Goal: Task Accomplishment & Management: Manage account settings

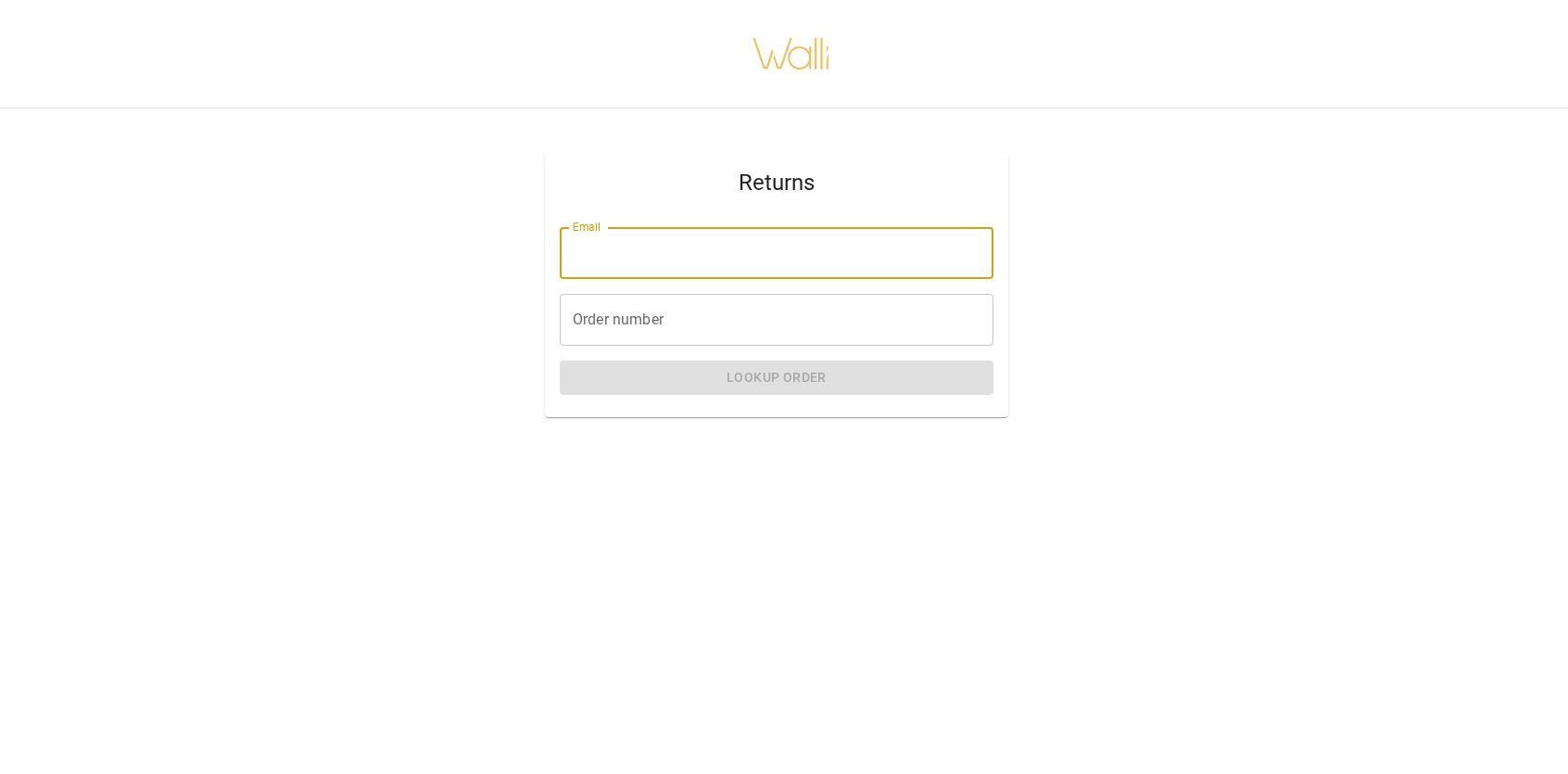
click at [881, 261] on input "Email" at bounding box center [776, 253] width 433 height 52
type input "**********"
click at [783, 307] on input "Order number" at bounding box center [776, 319] width 433 height 52
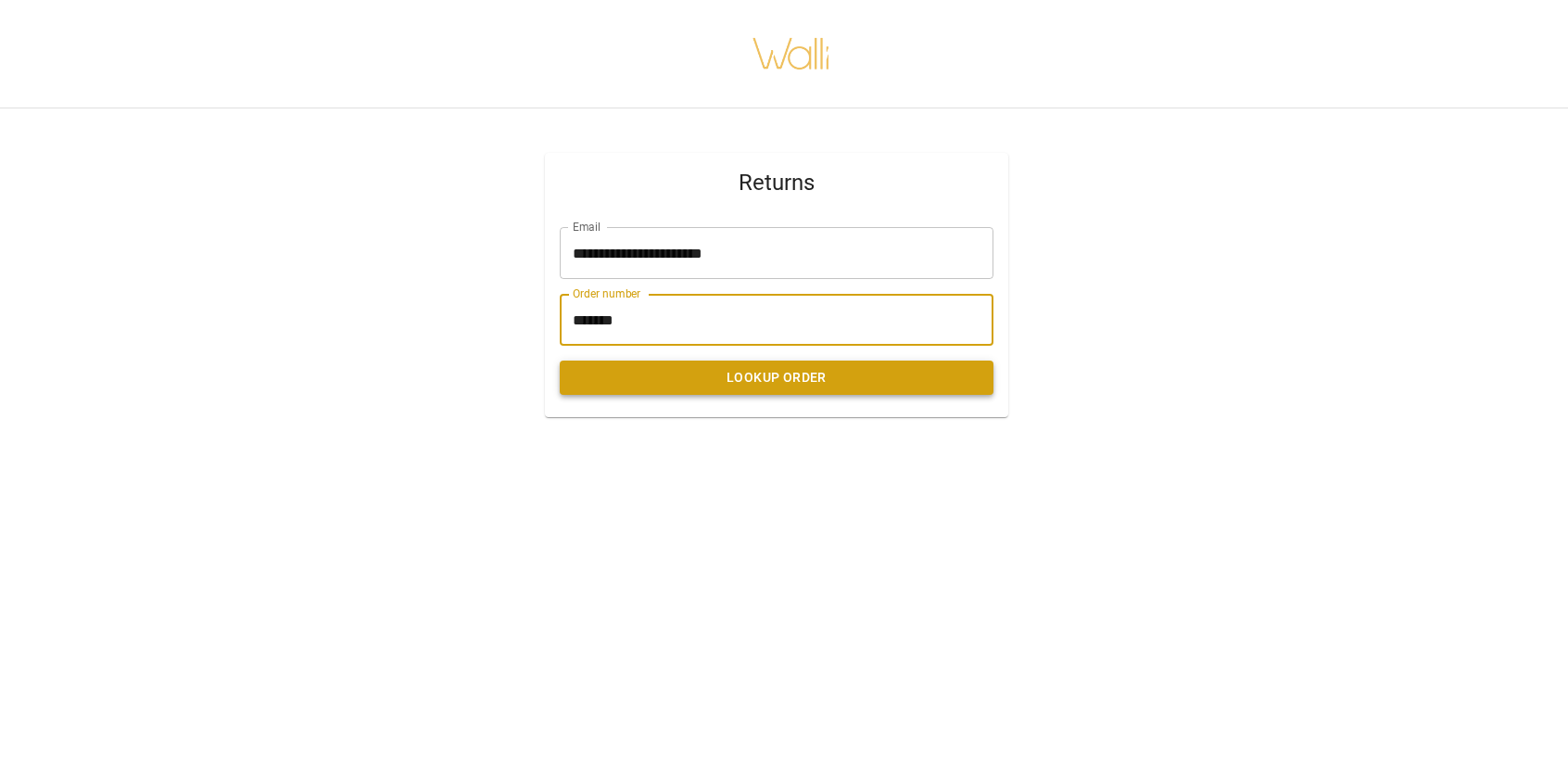
type input "*******"
click at [767, 376] on button "Lookup Order" at bounding box center [776, 377] width 433 height 34
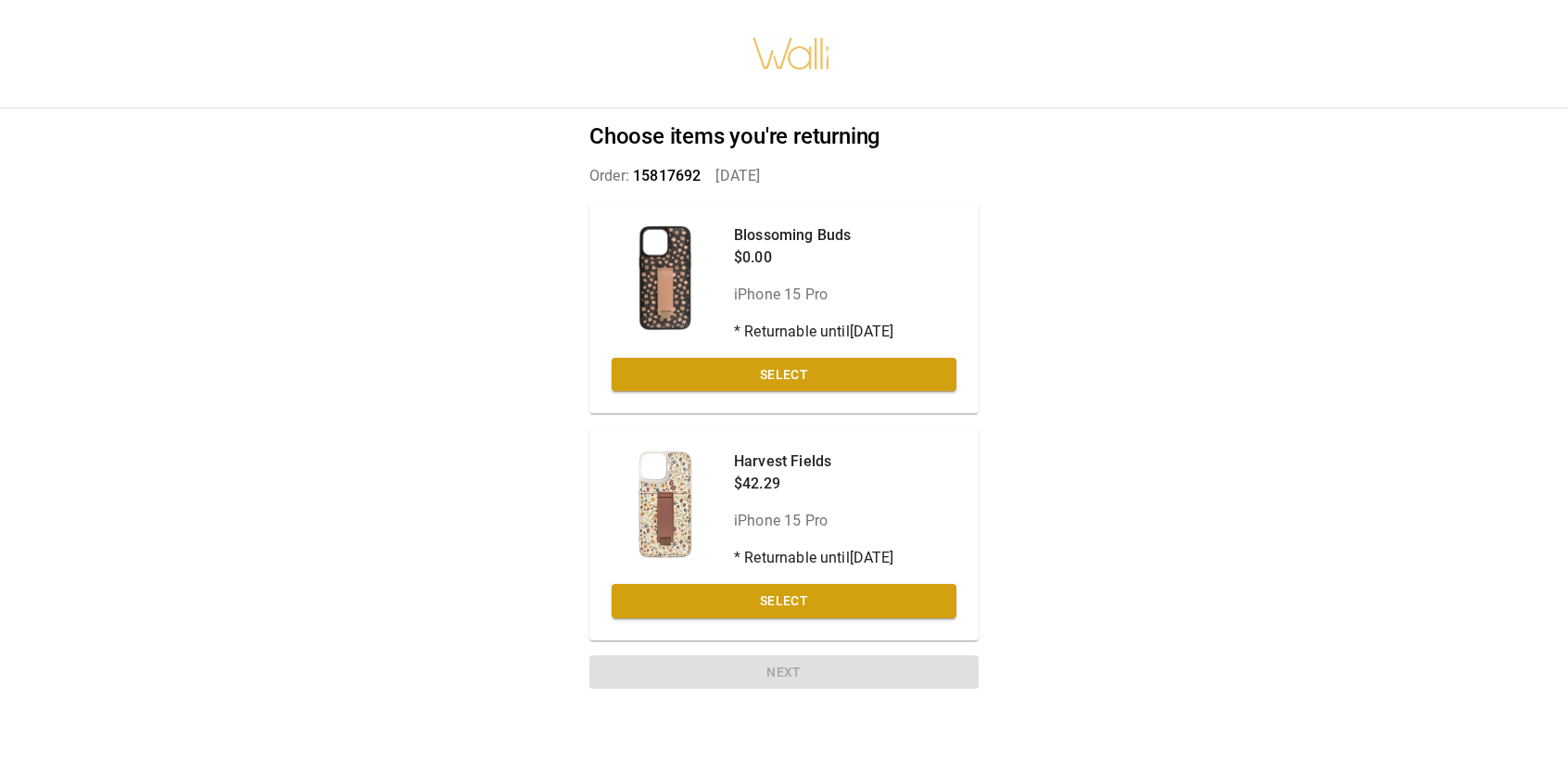
click at [767, 376] on button "Select" at bounding box center [783, 375] width 345 height 34
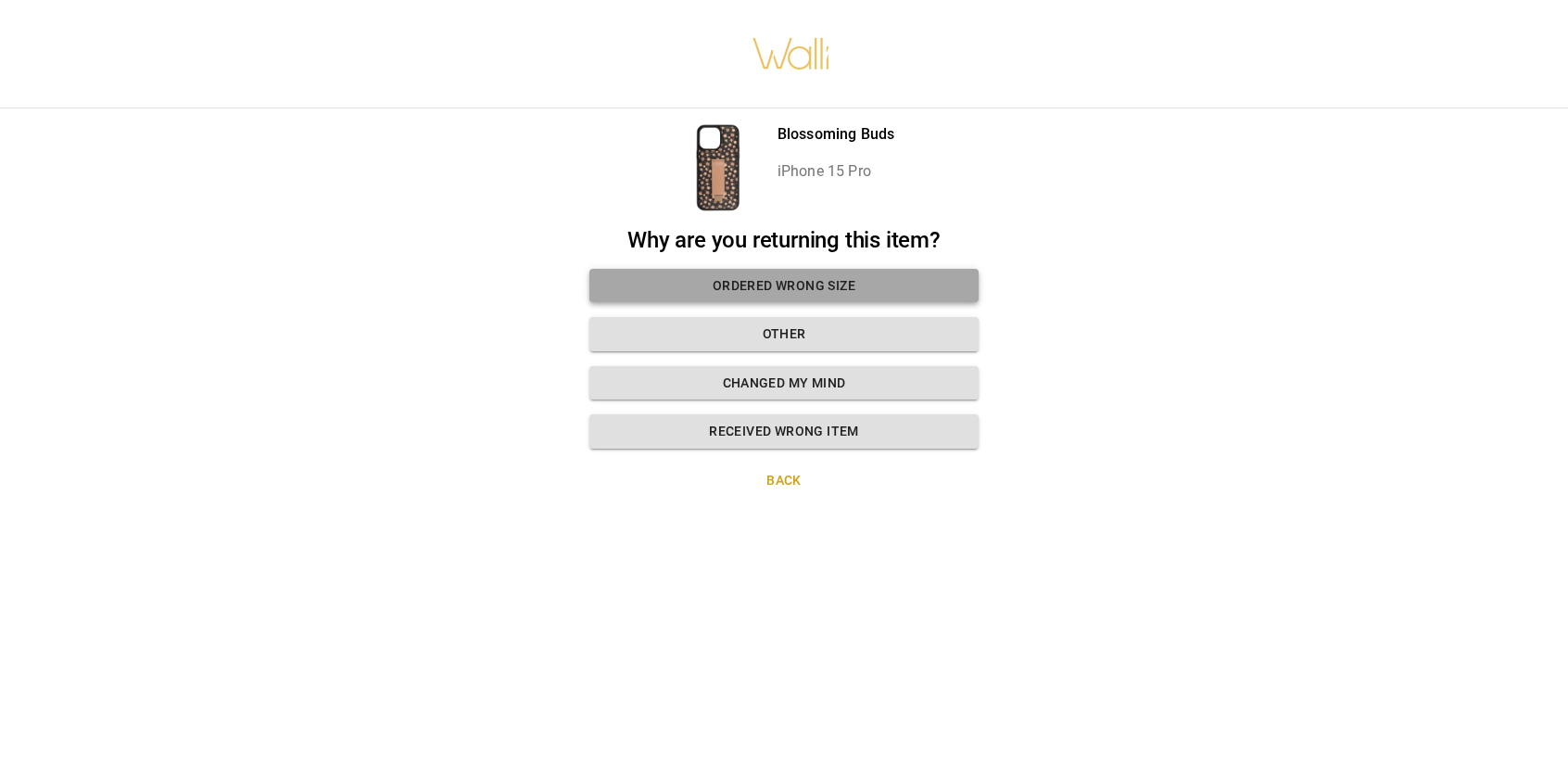
click at [792, 278] on button "Ordered wrong size" at bounding box center [783, 286] width 389 height 34
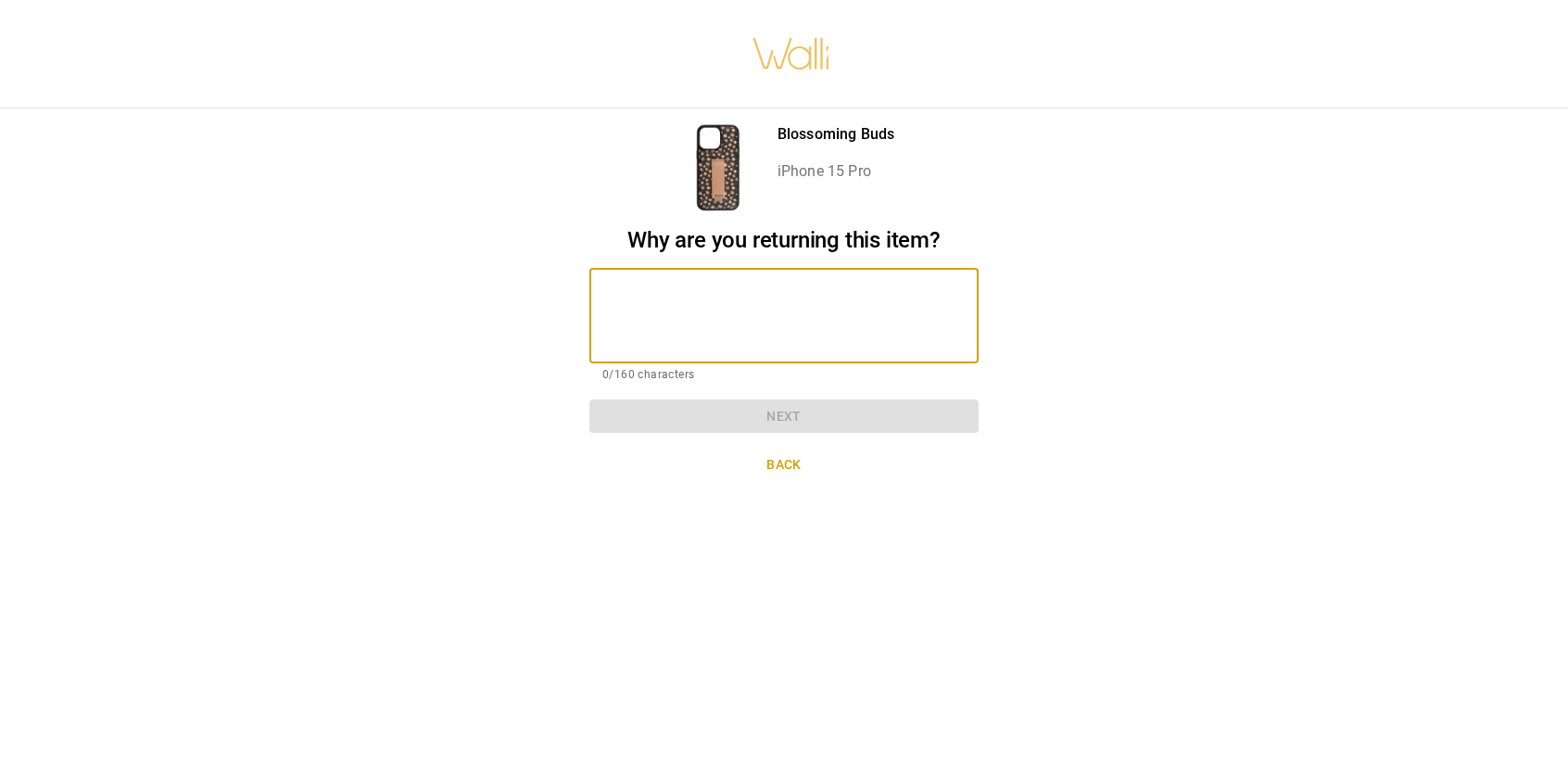
click at [755, 300] on textarea at bounding box center [784, 315] width 363 height 64
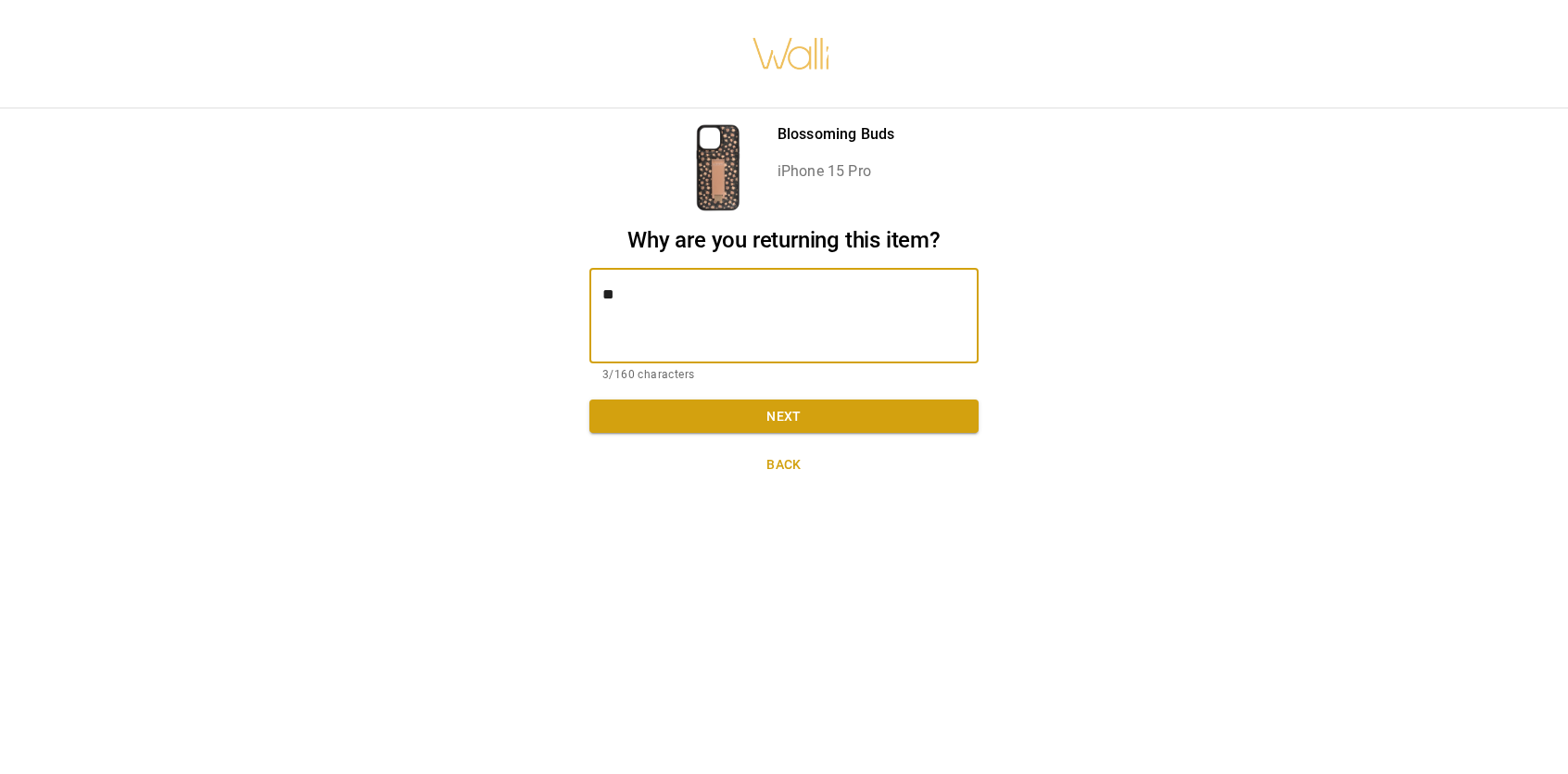
type textarea "*"
type textarea "**********"
click at [825, 409] on button "Next" at bounding box center [783, 416] width 389 height 34
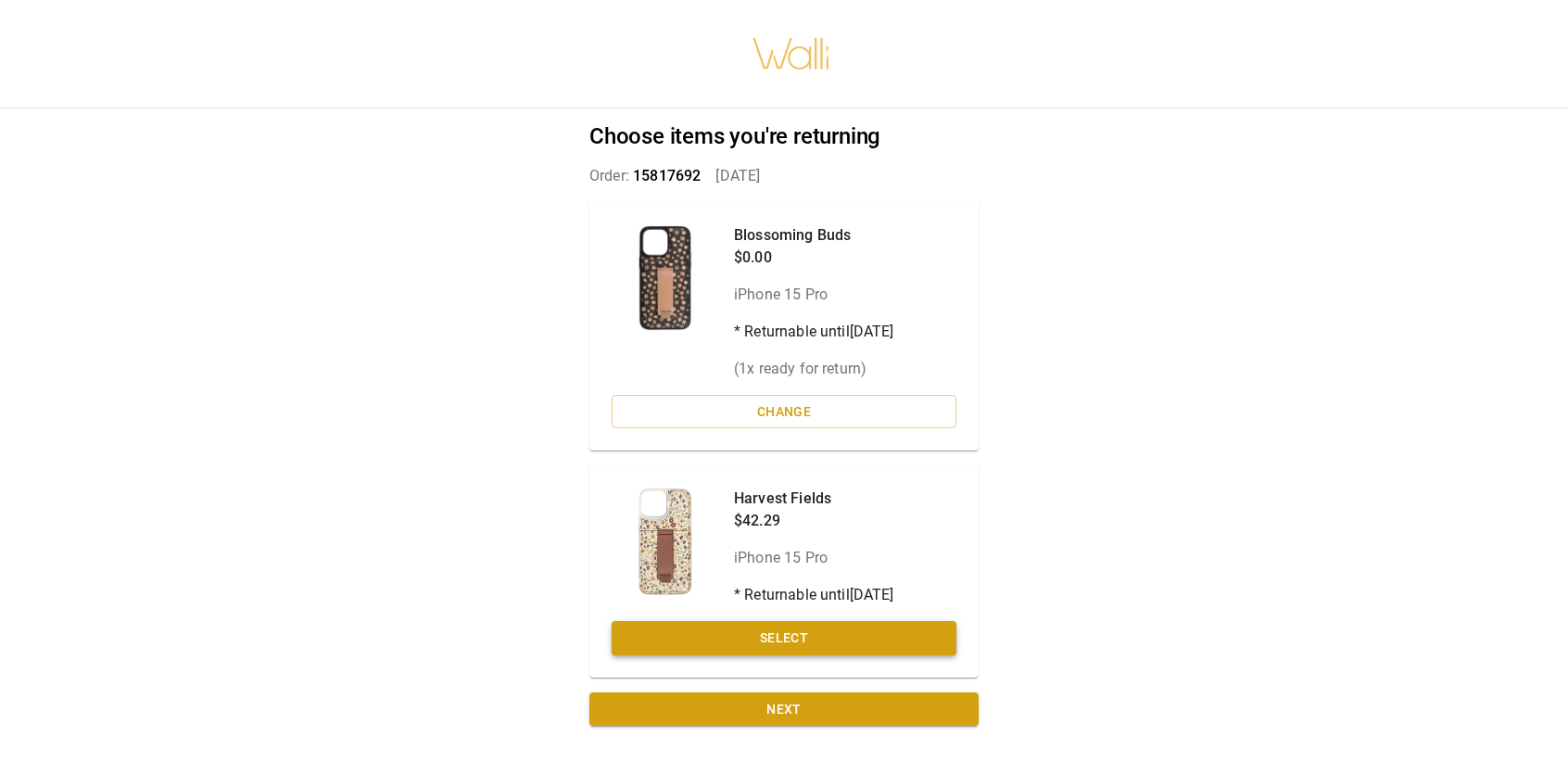
click at [835, 623] on button "Select" at bounding box center [783, 638] width 345 height 34
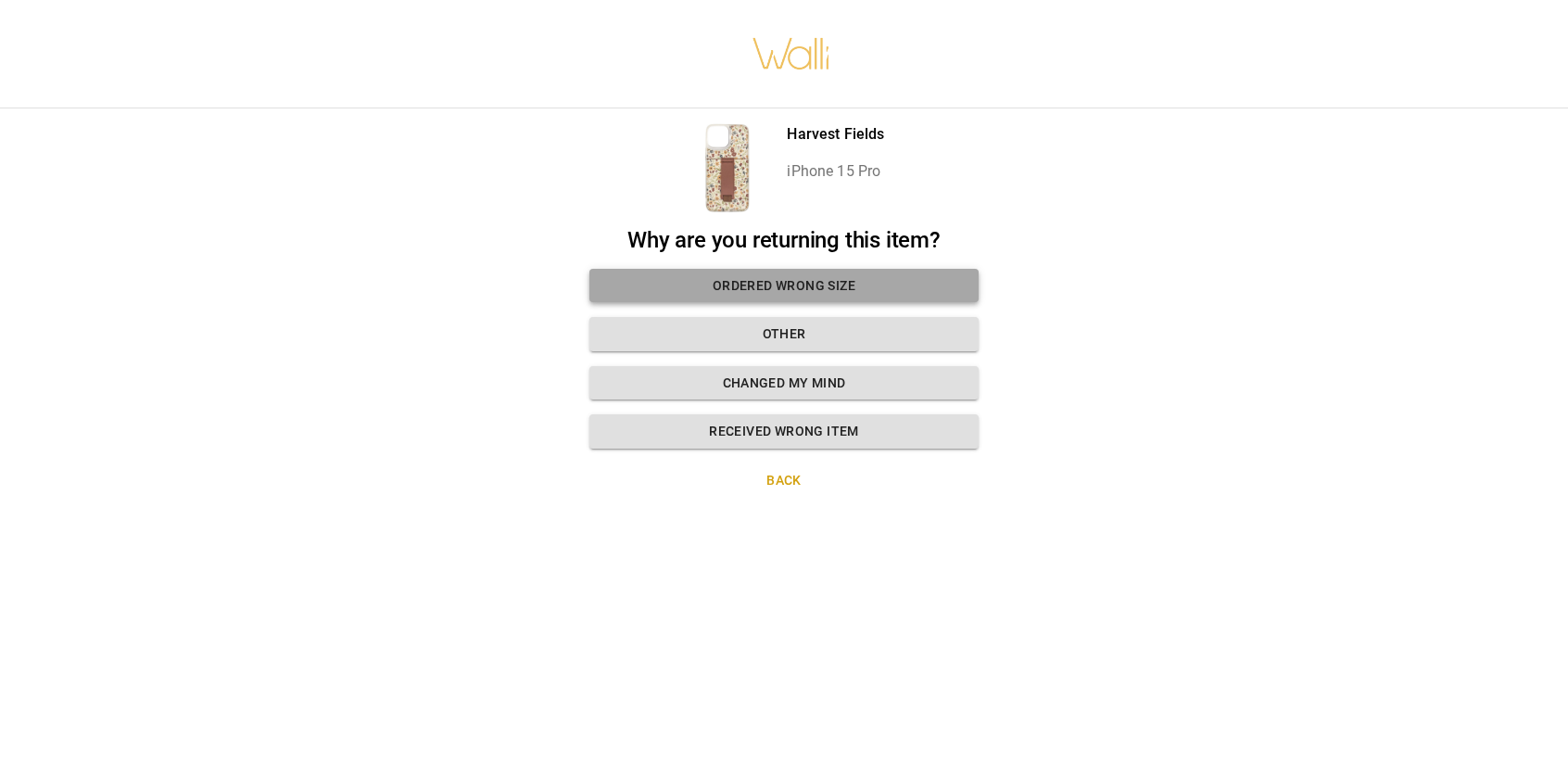
click at [852, 274] on button "Ordered wrong size" at bounding box center [783, 286] width 389 height 34
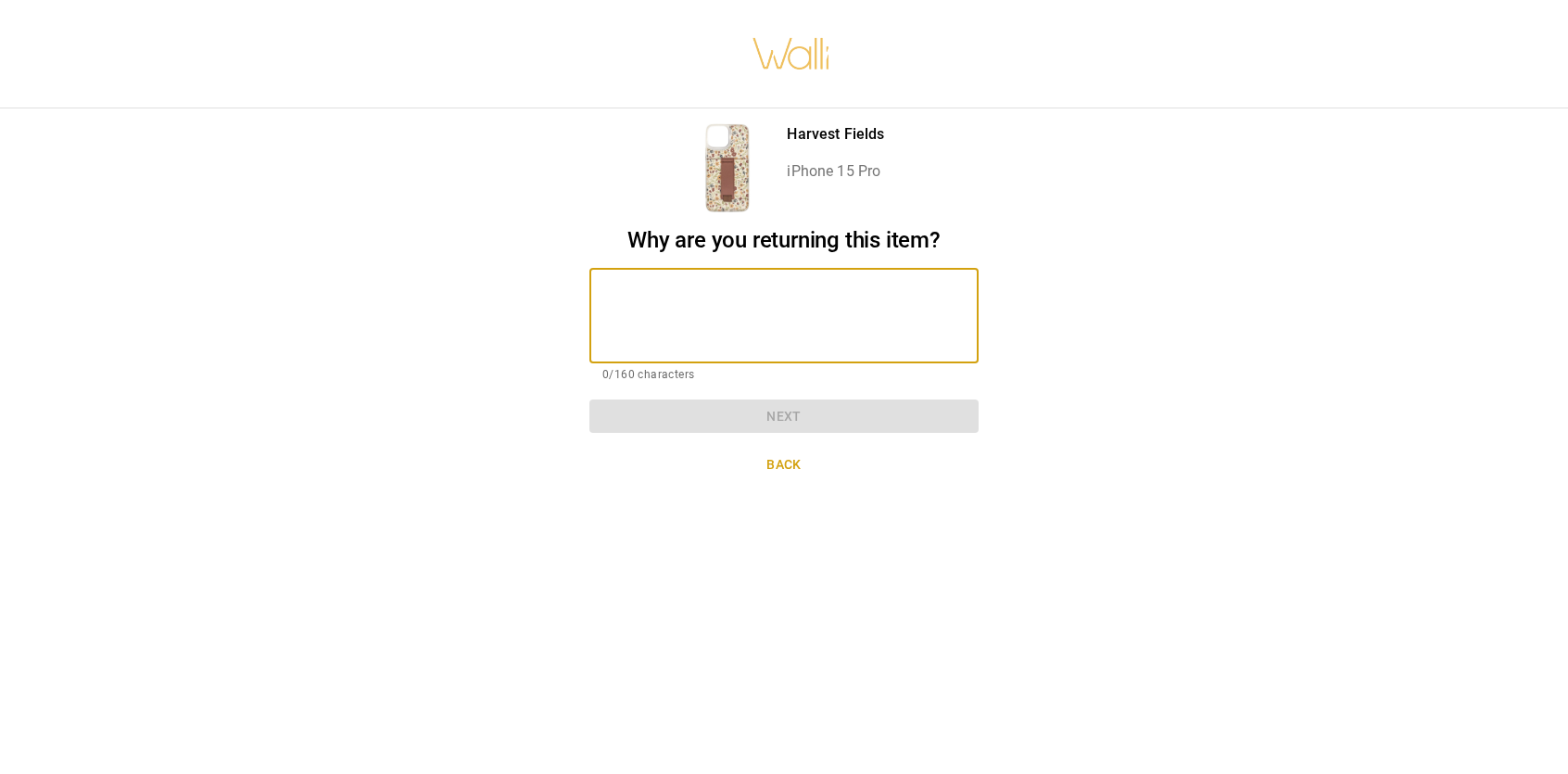
click at [833, 305] on textarea at bounding box center [784, 315] width 363 height 64
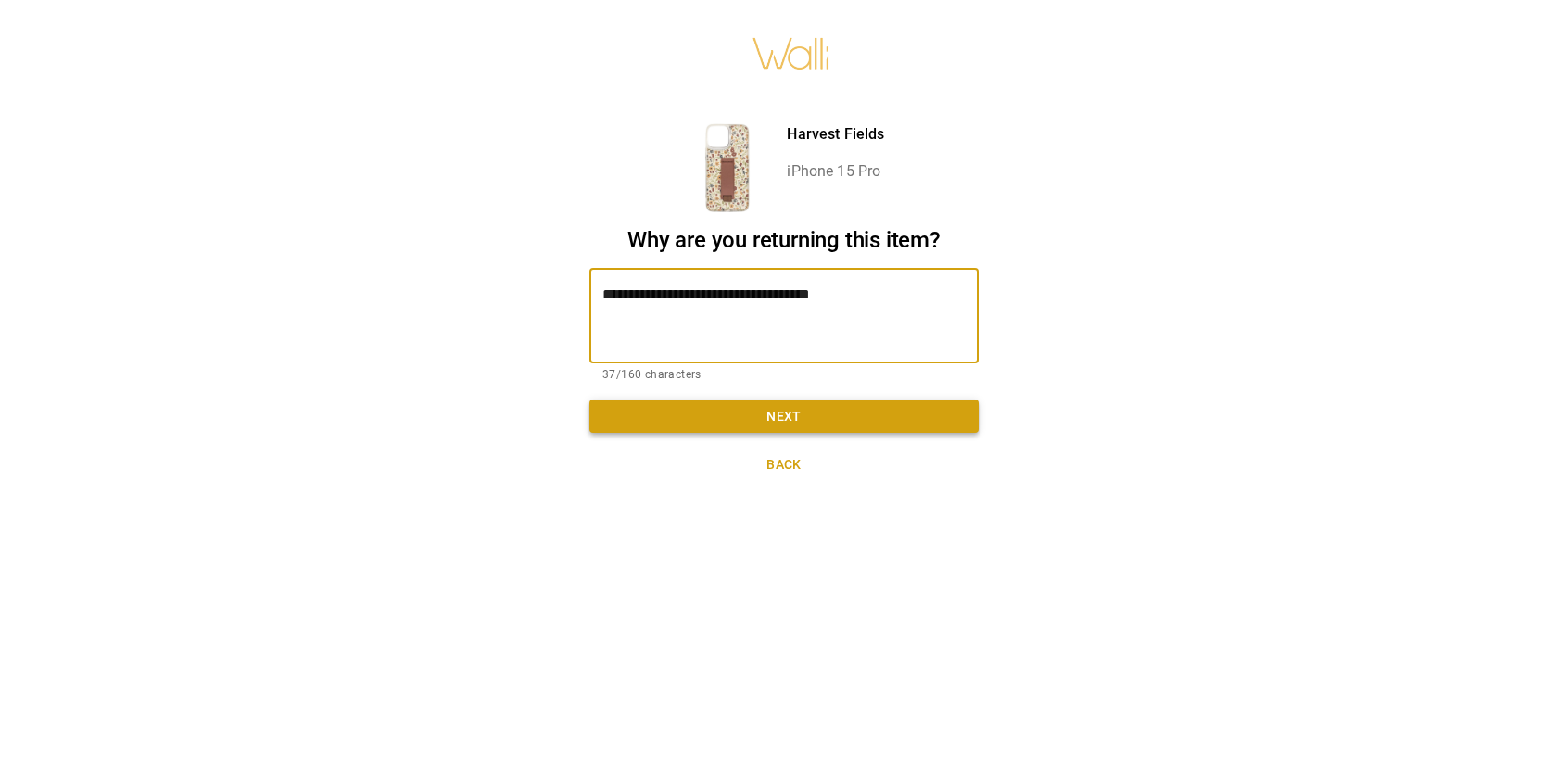
type textarea "**********"
click at [825, 407] on button "Next" at bounding box center [783, 416] width 389 height 34
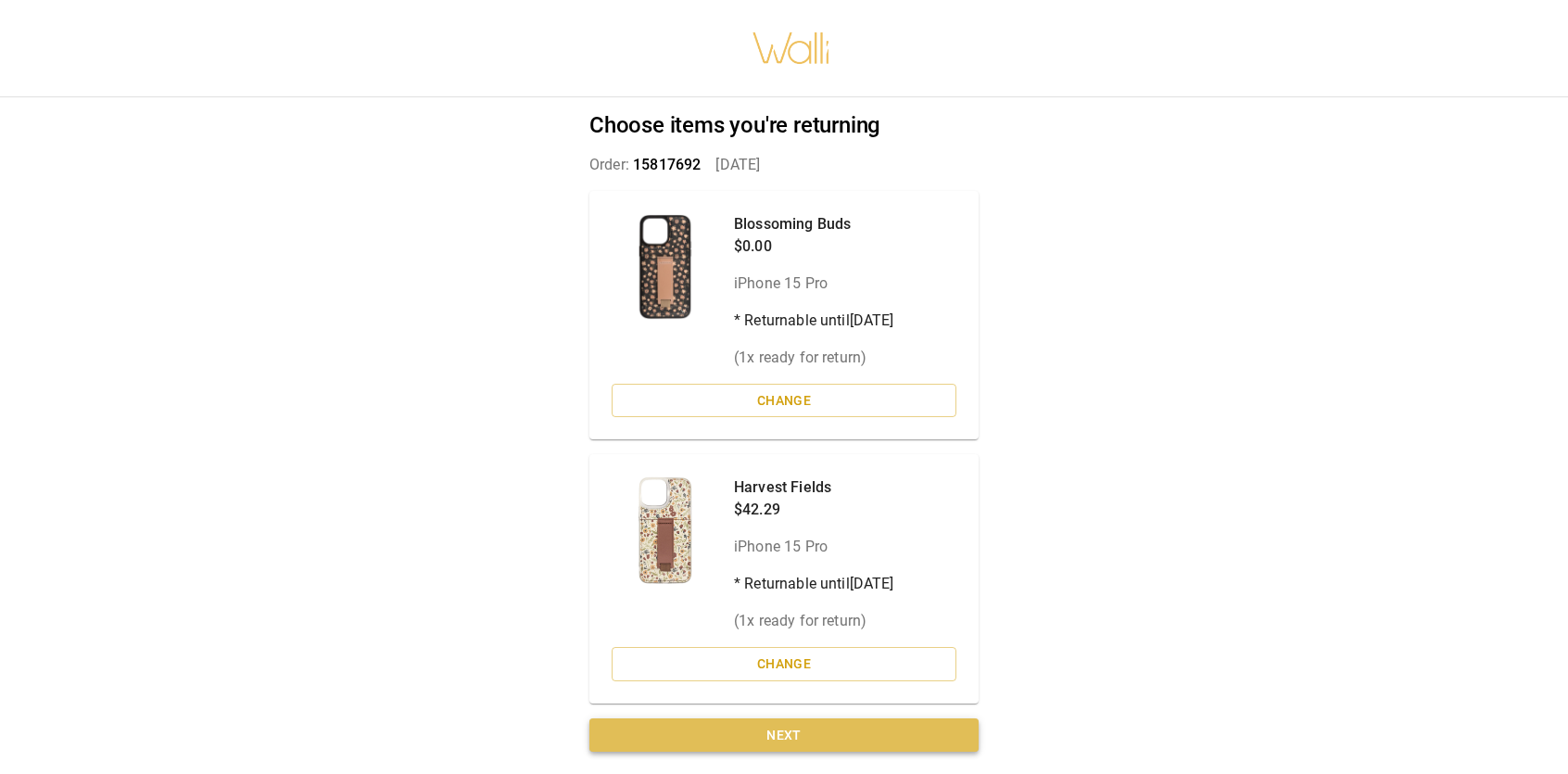
click at [776, 745] on button "Next" at bounding box center [783, 736] width 389 height 34
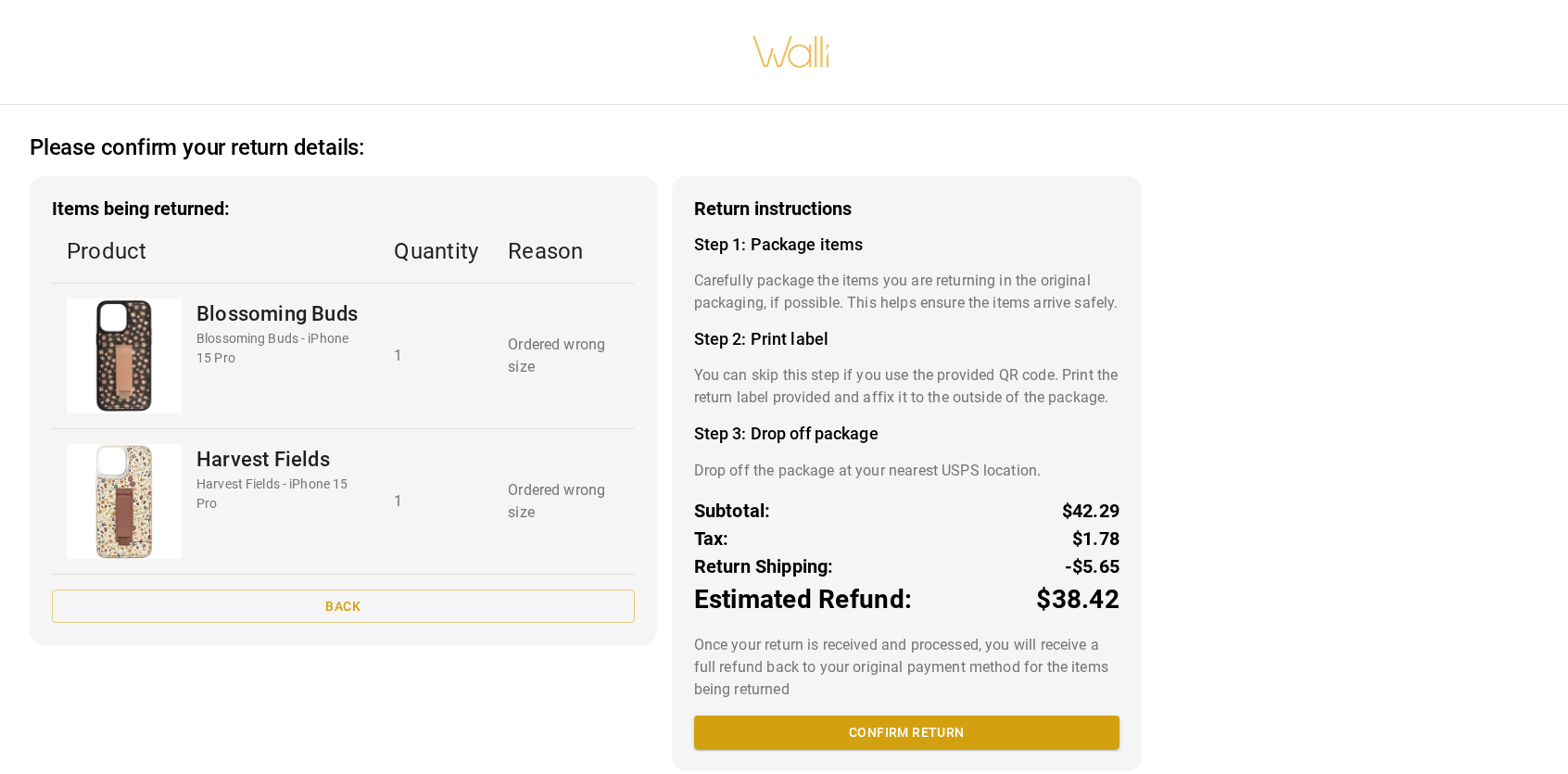
scroll to position [54, 0]
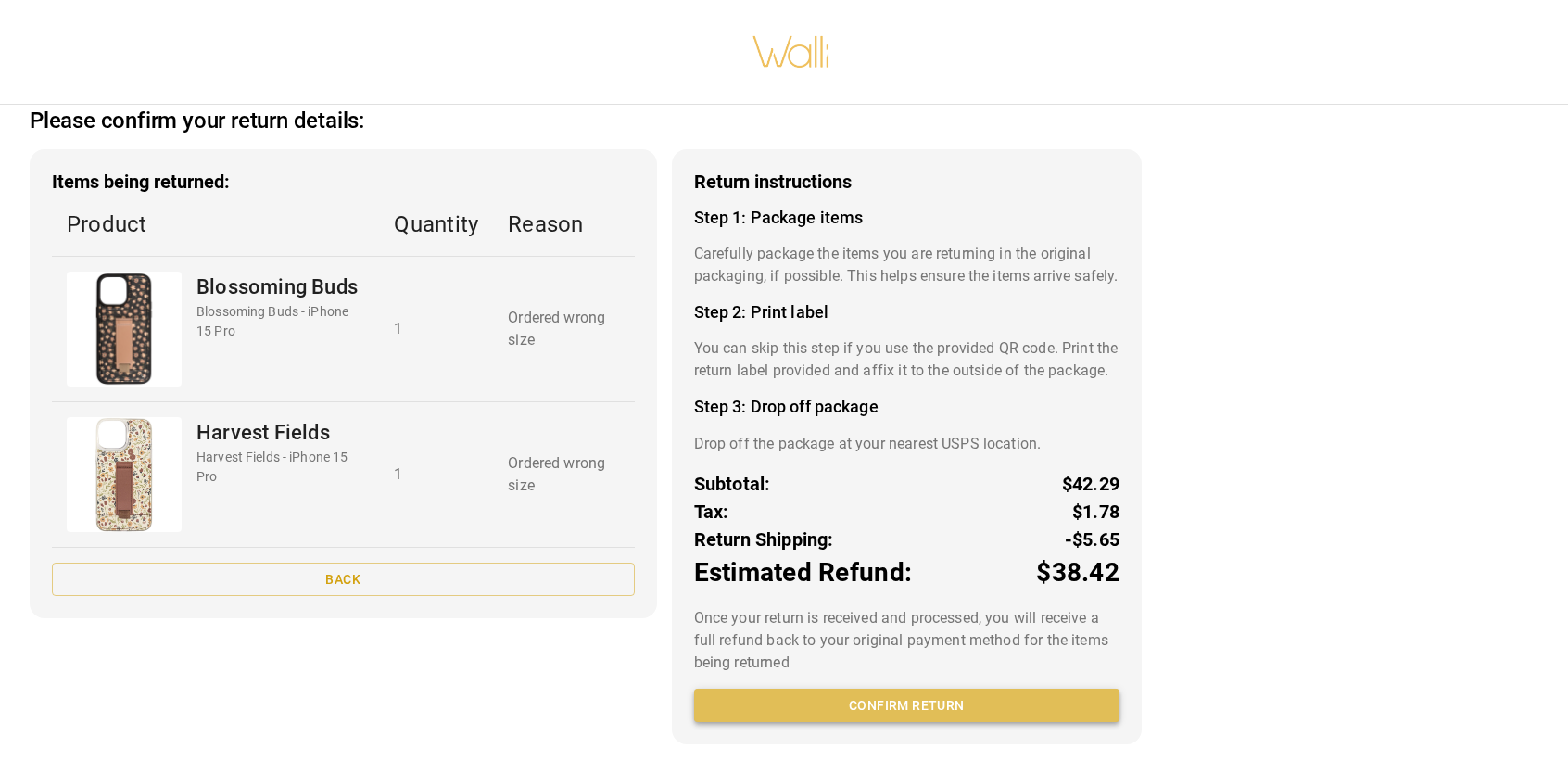
click at [923, 717] on button "Confirm return" at bounding box center [907, 706] width 426 height 34
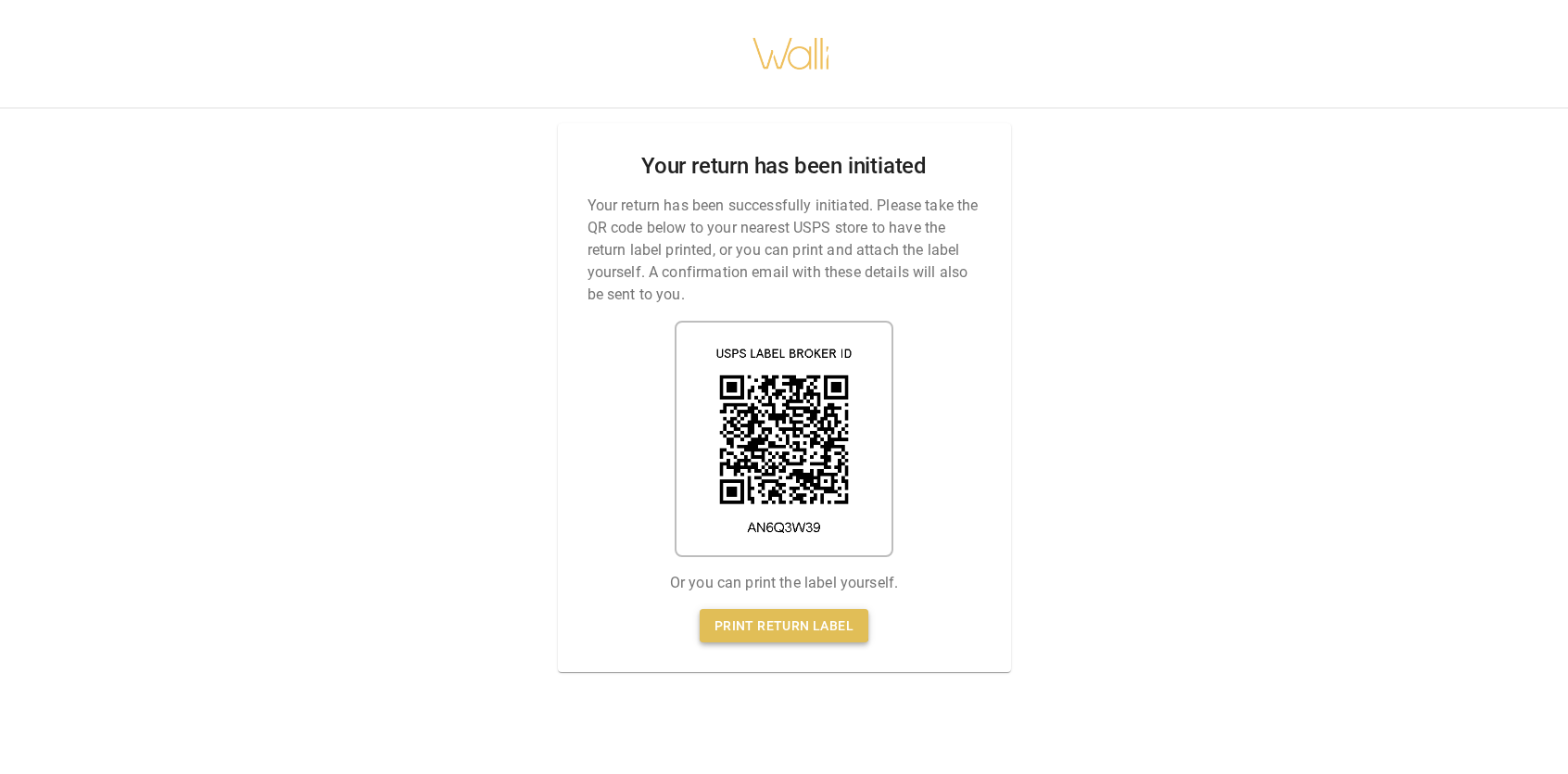
click at [749, 622] on link "Print return label" at bounding box center [783, 627] width 168 height 34
click at [796, 620] on link "Print return label" at bounding box center [783, 627] width 168 height 34
